Goal: Task Accomplishment & Management: Manage account settings

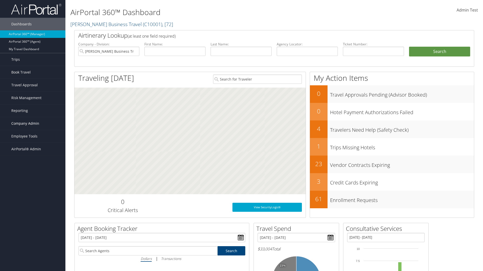
click at [33, 124] on span "Company Admin" at bounding box center [25, 123] width 28 height 13
click at [0, 0] on link "People" at bounding box center [0, 0] width 0 height 0
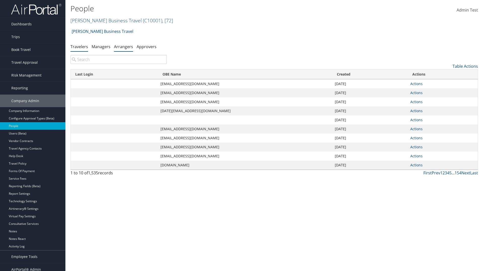
click at [123, 46] on link "Arrangers" at bounding box center [123, 47] width 19 height 6
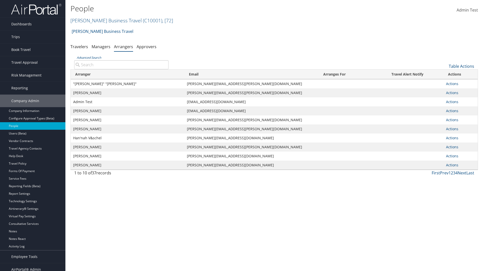
click at [121, 65] on input "Advanced Search" at bounding box center [121, 64] width 94 height 9
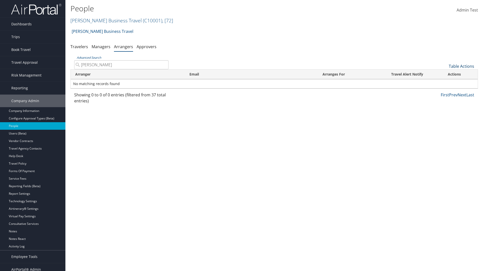
type input "AARON ADAMS"
click at [461, 66] on link "Table Actions" at bounding box center [460, 67] width 25 height 6
click at [444, 74] on link "Add An Arranger" at bounding box center [444, 74] width 66 height 9
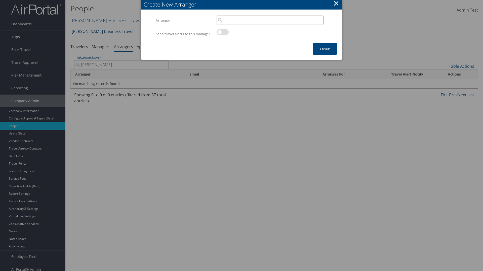
click at [270, 20] on input "search" at bounding box center [269, 20] width 107 height 9
type input "AARON ADAMS"
click at [324, 54] on button "Create" at bounding box center [325, 49] width 24 height 12
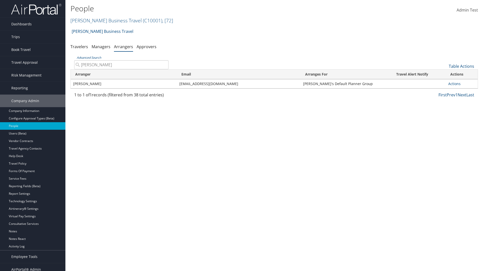
click at [121, 65] on input "AARON ADAMS" at bounding box center [121, 64] width 94 height 9
type input "AARON ADAMS"
click at [452, 84] on link "Actions" at bounding box center [454, 83] width 12 height 5
click at [0, 0] on link "Delete" at bounding box center [0, 0] width 0 height 0
